Goal: Task Accomplishment & Management: Manage account settings

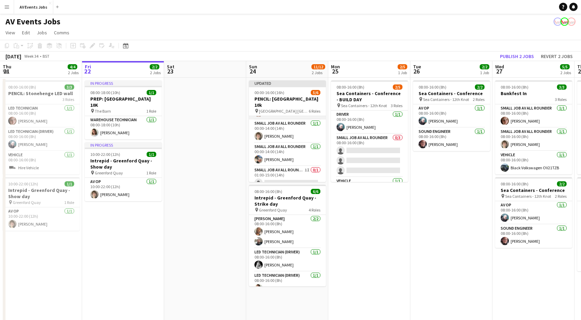
scroll to position [68, 0]
click at [291, 146] on app-card-role "Small Job AV All Rounder 1I 0/1 01:00-15:00 (14h) single-neutral-actions" at bounding box center [287, 153] width 77 height 23
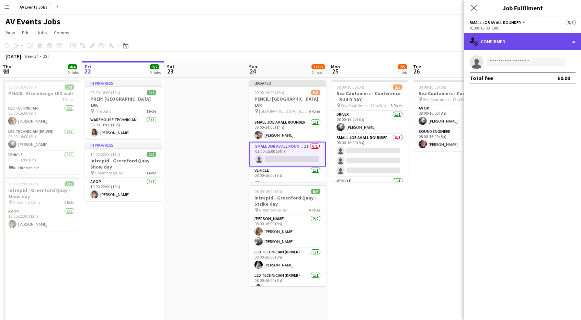
click at [509, 47] on div "single-neutral-actions-check-2 Confirmed" at bounding box center [522, 41] width 117 height 16
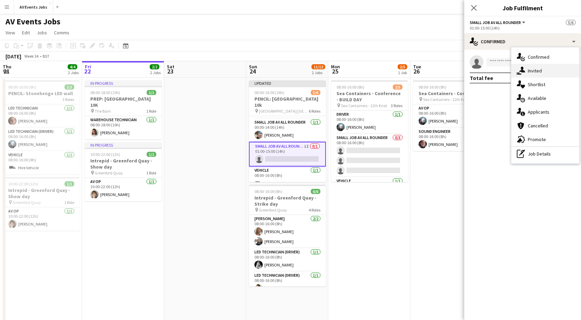
click at [537, 73] on div "single-neutral-actions-share-1 Invited" at bounding box center [545, 71] width 68 height 14
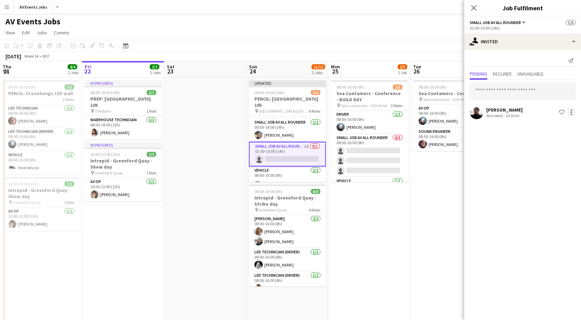
click at [574, 113] on div at bounding box center [571, 112] width 8 height 8
click at [547, 174] on span "Cancel invitation" at bounding box center [550, 174] width 40 height 6
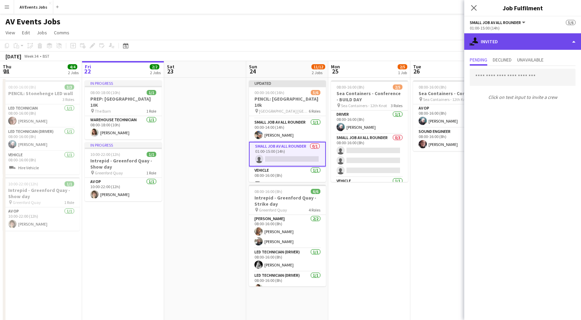
click at [497, 44] on div "single-neutral-actions-share-1 Invited" at bounding box center [522, 41] width 117 height 16
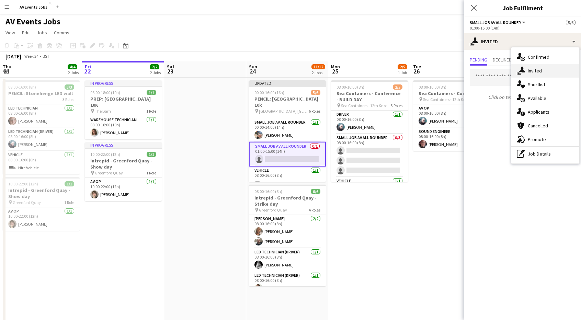
click at [536, 74] on div "single-neutral-actions-share-1 Invited" at bounding box center [545, 71] width 68 height 14
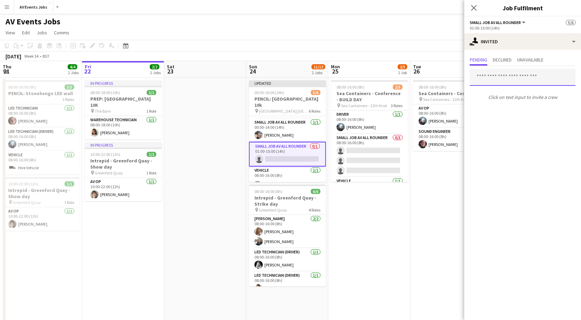
click at [521, 80] on input "text" at bounding box center [523, 77] width 106 height 17
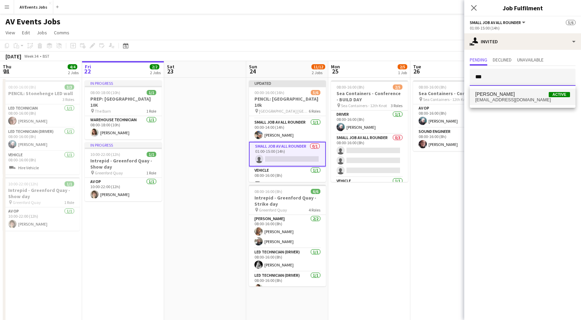
type input "***"
click at [509, 95] on span "[PERSON_NAME] Active" at bounding box center [522, 94] width 95 height 6
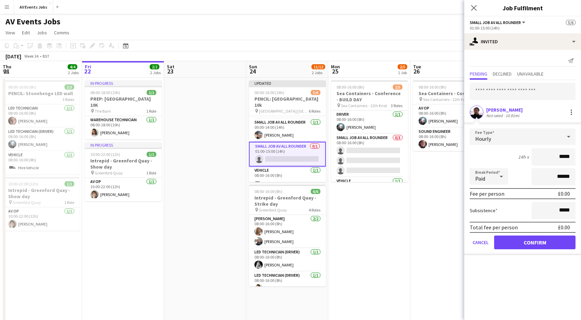
click at [399, 40] on app-toolbar "Copy Paste Paste Ctrl+V Paste with crew Ctrl+Shift+V Paste linked Job [GEOGRAPH…" at bounding box center [290, 46] width 581 height 12
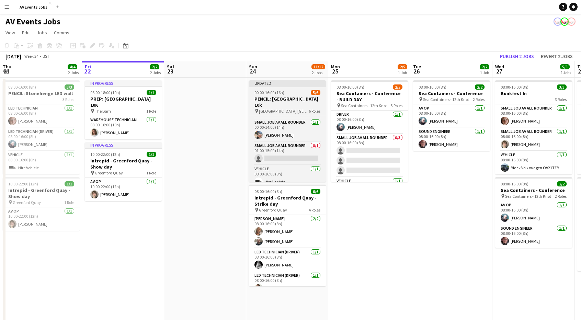
click at [305, 85] on div "Updated" at bounding box center [287, 82] width 77 height 5
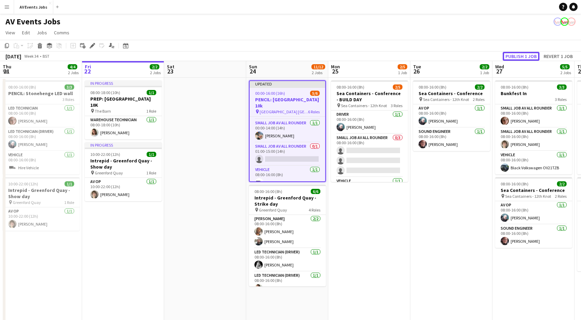
click at [526, 59] on button "Publish 1 job" at bounding box center [521, 56] width 37 height 9
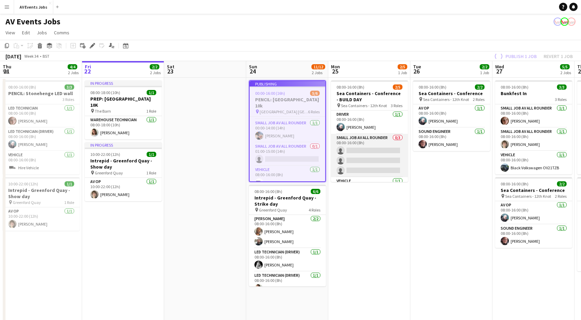
scroll to position [64, 0]
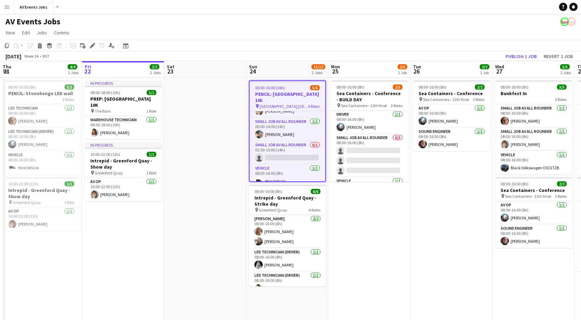
click at [520, 295] on app-date-cell "08:00-16:00 (8h) 3/3 Bunkfest In 3 Roles Small Job AV All Rounder [DATE] 08:00-…" at bounding box center [534, 250] width 82 height 344
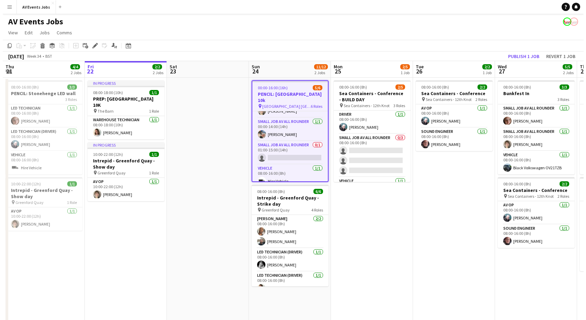
scroll to position [62, 0]
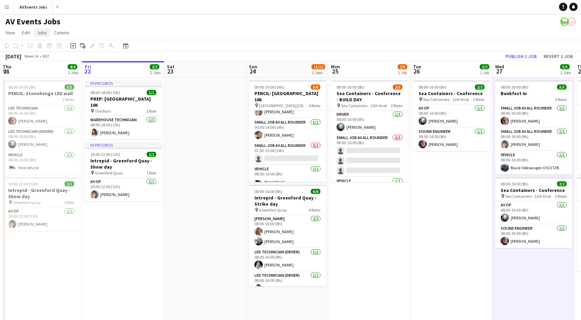
click at [43, 35] on span "Jobs" at bounding box center [42, 33] width 10 height 6
click at [14, 4] on button "AV Events Jobs Close" at bounding box center [33, 6] width 39 height 13
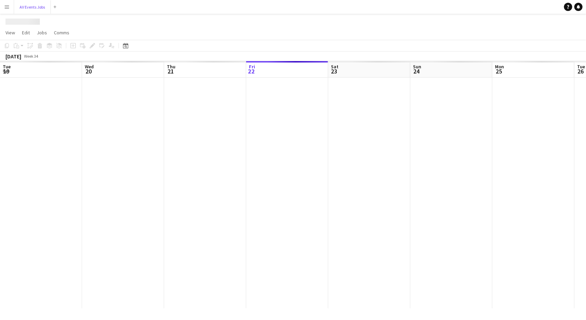
scroll to position [0, 164]
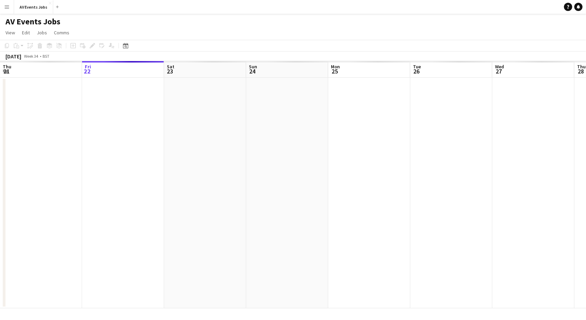
click at [9, 7] on app-icon "Menu" at bounding box center [6, 6] width 5 height 5
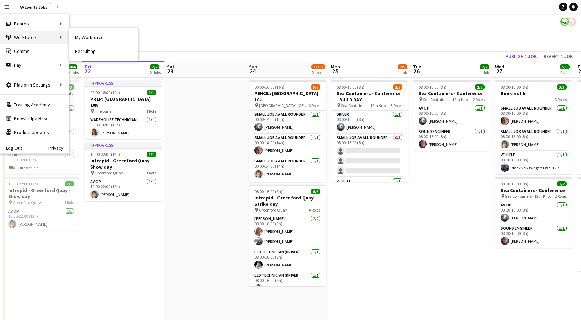
click at [29, 41] on div "Workforce Workforce" at bounding box center [34, 38] width 69 height 14
click at [77, 35] on link "My Workforce" at bounding box center [103, 38] width 69 height 14
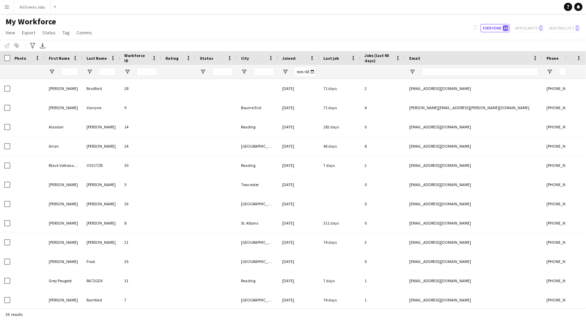
type input "**********"
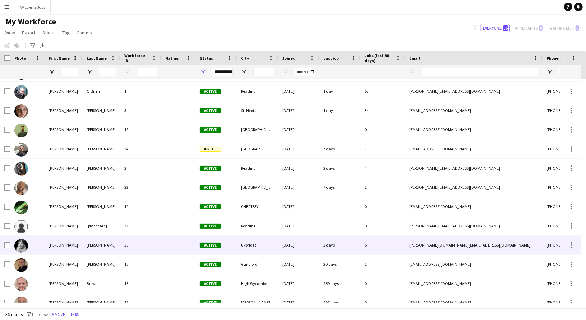
scroll to position [309, 0]
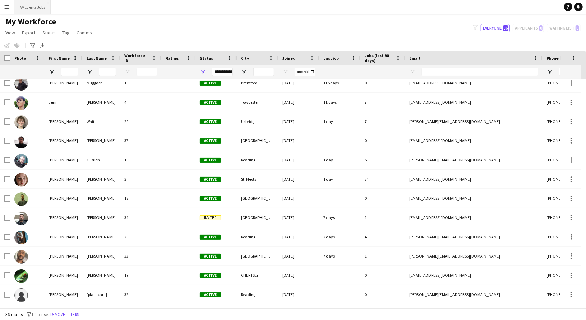
click at [27, 9] on button "AV Events Jobs Close" at bounding box center [32, 6] width 37 height 13
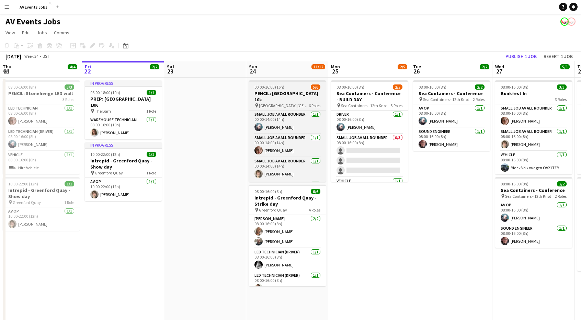
click at [298, 90] on app-job-card "00:00-16:00 (16h) 5/6 PENCIL: [GEOGRAPHIC_DATA] 10k pin [GEOGRAPHIC_DATA] Car P…" at bounding box center [287, 131] width 77 height 102
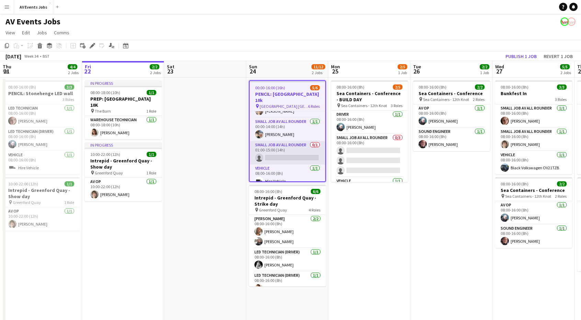
click at [282, 145] on app-card-role "Small Job AV All Rounder 0/1 01:00-15:00 (14h) single-neutral-actions" at bounding box center [288, 152] width 76 height 23
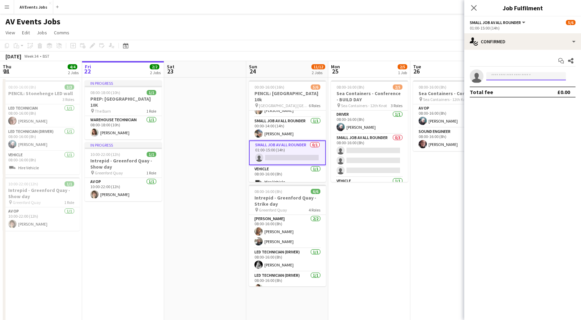
click at [504, 74] on input at bounding box center [526, 76] width 80 height 8
type input "***"
click at [505, 91] on span "[EMAIL_ADDRESS][DOMAIN_NAME]" at bounding box center [526, 91] width 69 height 5
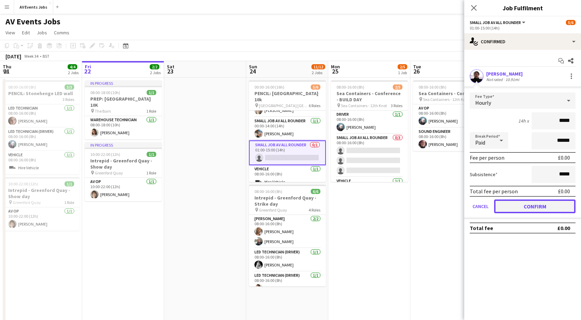
click at [537, 204] on button "Confirm" at bounding box center [534, 207] width 81 height 14
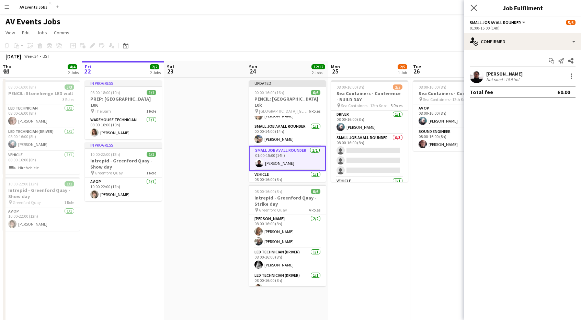
click at [474, 11] on app-icon "Close pop-in" at bounding box center [474, 8] width 10 height 10
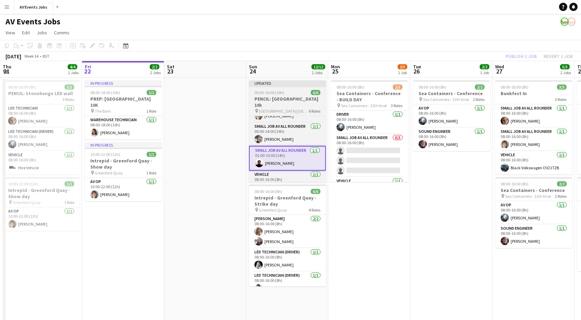
click at [303, 87] on div at bounding box center [287, 86] width 77 height 1
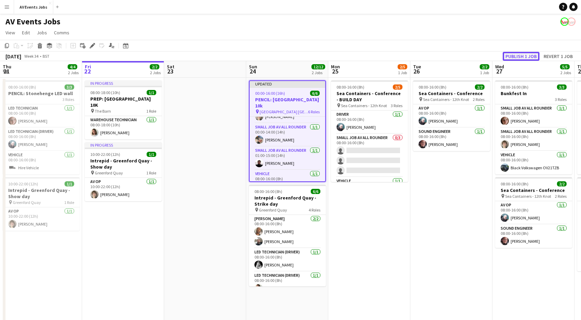
click at [521, 58] on button "Publish 1 job" at bounding box center [521, 56] width 37 height 9
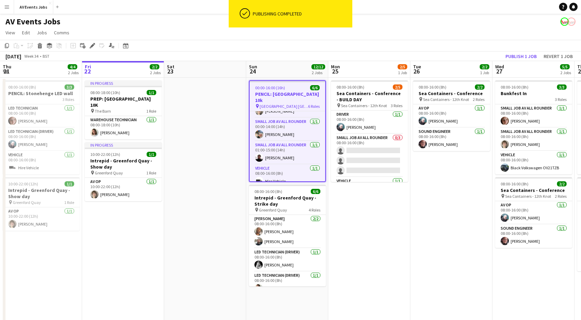
click at [326, 9] on div "Publishing completed" at bounding box center [301, 13] width 102 height 27
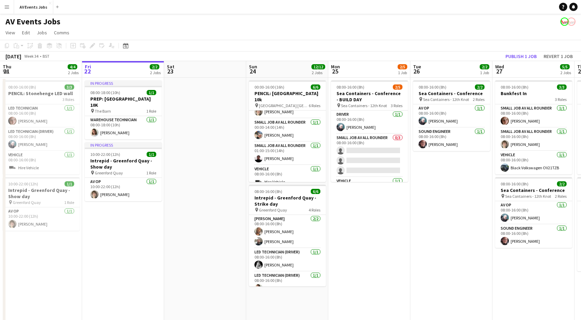
click at [479, 25] on div "AV Events Jobs" at bounding box center [290, 20] width 581 height 13
click at [476, 47] on app-toolbar "Copy Paste Paste Ctrl+V Paste with crew Ctrl+Shift+V Paste linked Job [GEOGRAPH…" at bounding box center [290, 46] width 581 height 12
